Goal: Task Accomplishment & Management: Manage account settings

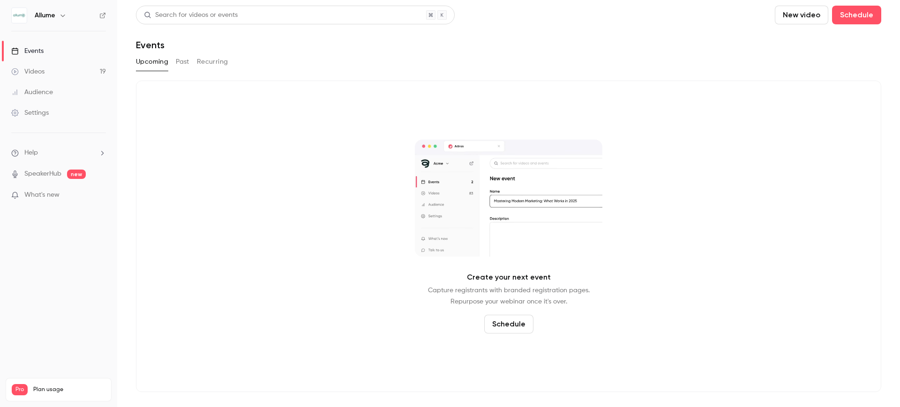
click at [35, 72] on div "Videos" at bounding box center [27, 71] width 33 height 9
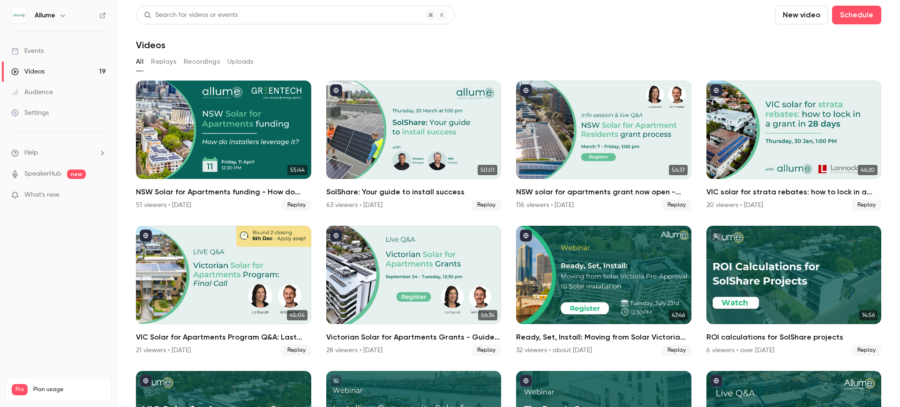
click at [53, 13] on h6 "Allume" at bounding box center [45, 15] width 21 height 9
click at [63, 15] on icon "button" at bounding box center [62, 15] width 7 height 7
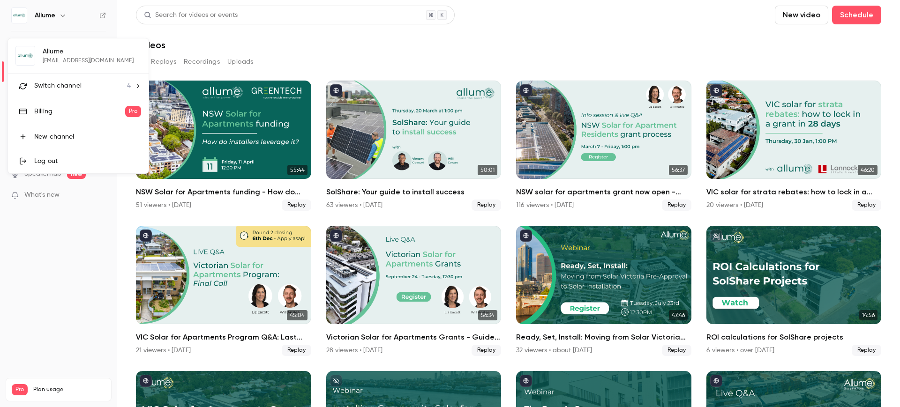
click at [130, 85] on span "4" at bounding box center [129, 86] width 4 height 10
click at [60, 107] on div "Allume UK" at bounding box center [87, 105] width 107 height 9
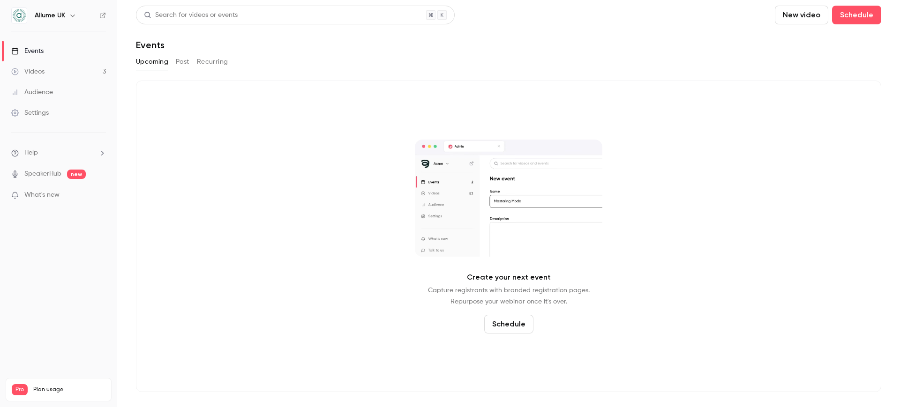
click at [175, 53] on div "Search for videos or events New video Schedule Events Upcoming Past Recurring C…" at bounding box center [508, 199] width 745 height 387
click at [183, 64] on button "Past" at bounding box center [183, 61] width 14 height 15
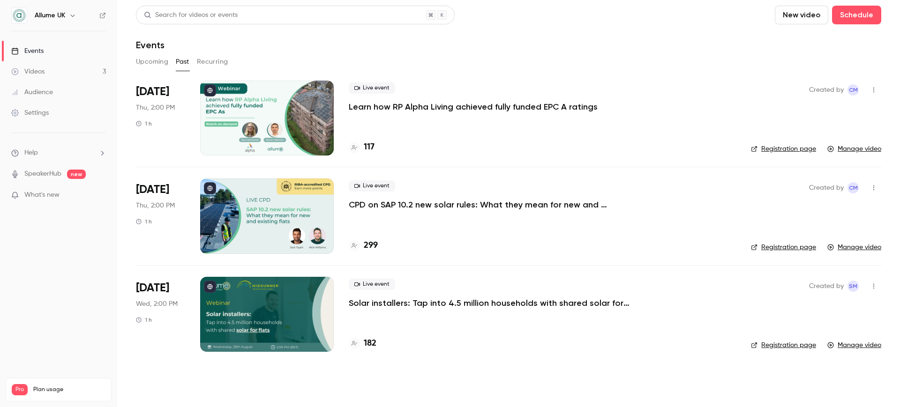
click at [414, 103] on p "Learn how RP Alpha Living achieved fully funded EPC A ratings" at bounding box center [473, 106] width 249 height 11
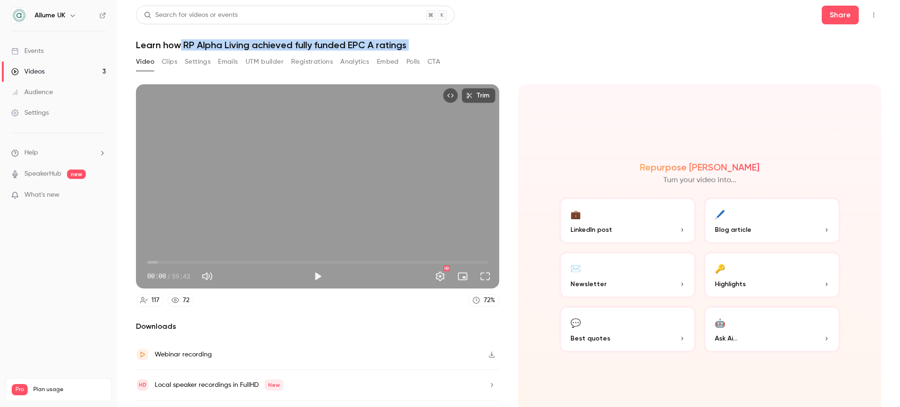
drag, startPoint x: 178, startPoint y: 45, endPoint x: 447, endPoint y: 53, distance: 270.0
click at [447, 53] on div "Search for videos or events Share Learn how RP Alpha Living achieved fully fund…" at bounding box center [508, 204] width 745 height 396
click at [195, 58] on button "Settings" at bounding box center [198, 61] width 26 height 15
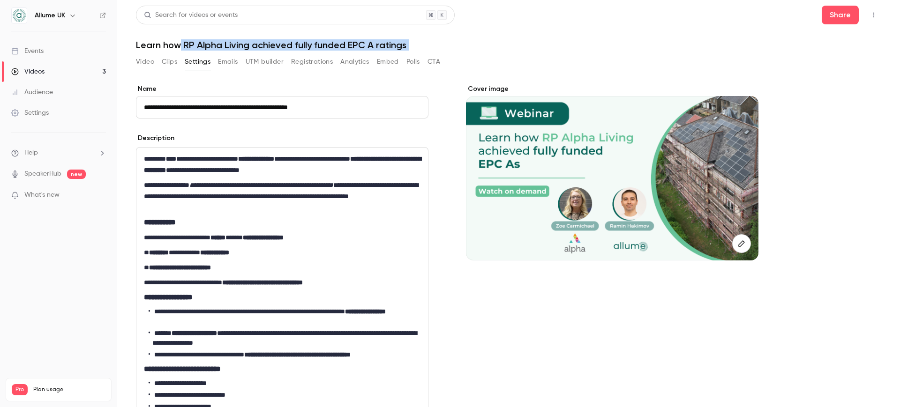
click at [269, 66] on button "UTM builder" at bounding box center [264, 61] width 38 height 15
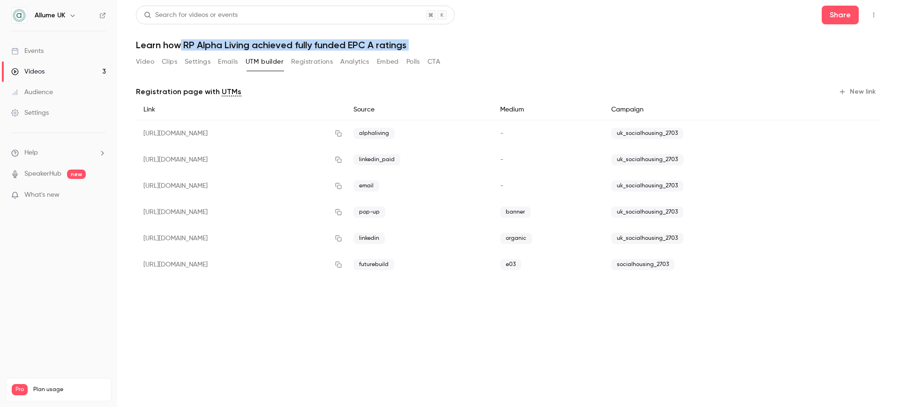
click at [231, 64] on button "Emails" at bounding box center [228, 61] width 20 height 15
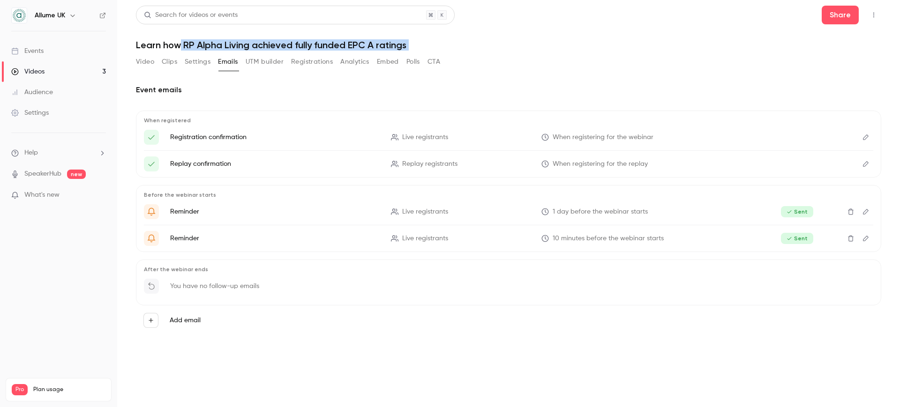
click at [306, 63] on button "Registrations" at bounding box center [312, 61] width 42 height 15
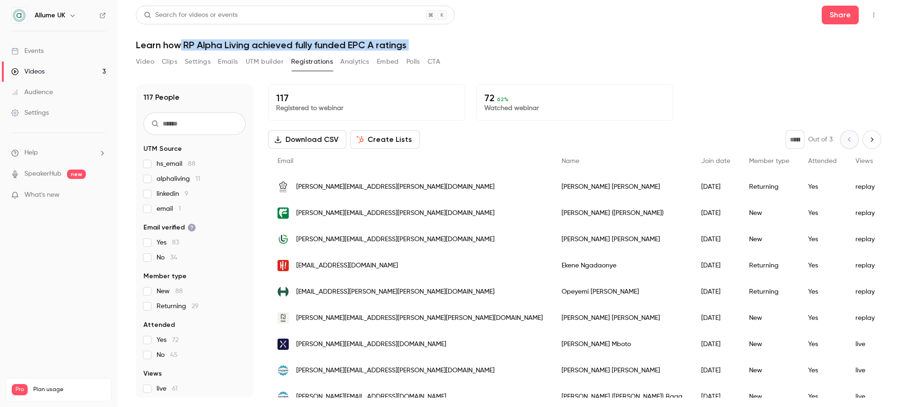
click at [164, 62] on button "Clips" at bounding box center [169, 61] width 15 height 15
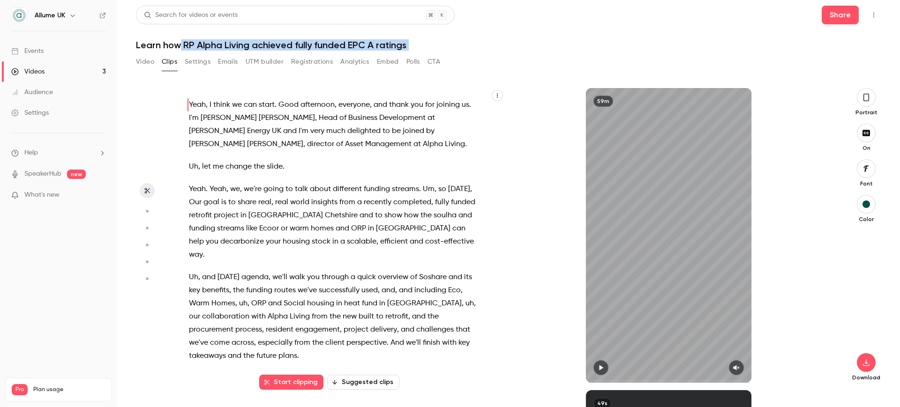
click at [529, 53] on div "Search for videos or events Share Learn how RP Alpha Living achieved fully fund…" at bounding box center [508, 204] width 745 height 396
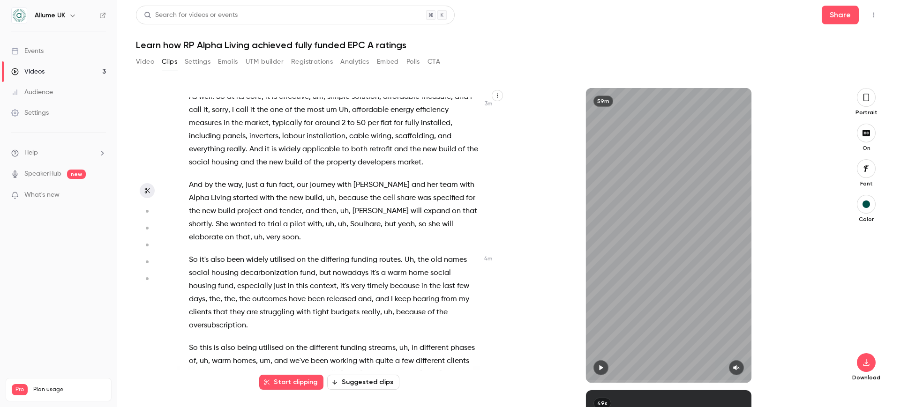
scroll to position [644, 0]
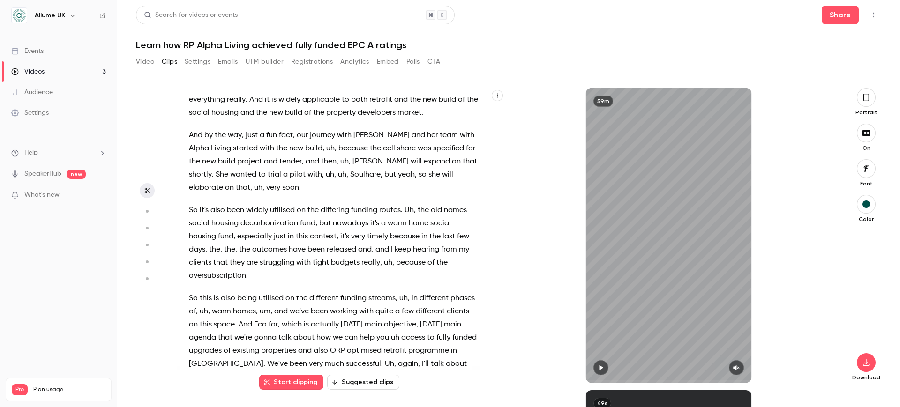
click at [308, 64] on button "Registrations" at bounding box center [312, 61] width 42 height 15
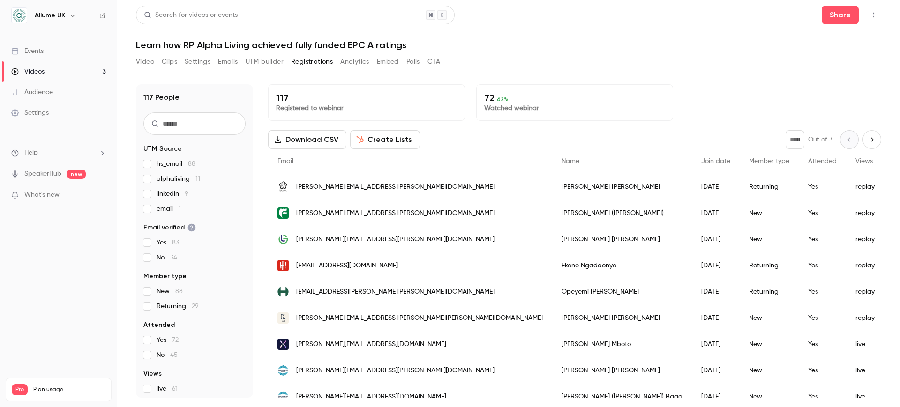
click at [172, 123] on input "text" at bounding box center [194, 123] width 102 height 22
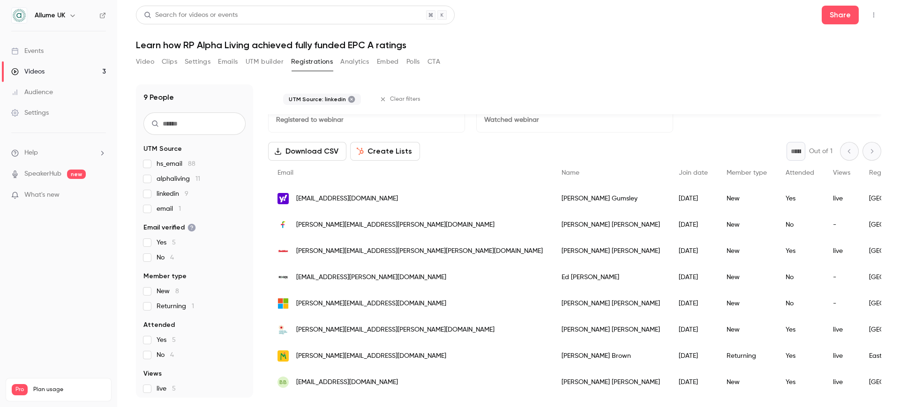
scroll to position [51, 0]
